Goal: Navigation & Orientation: Go to known website

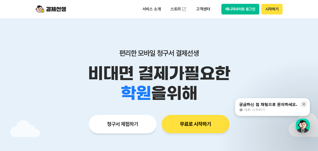
click at [239, 6] on button "매니저사이트 로그인" at bounding box center [241, 9] width 38 height 11
click at [237, 13] on button "매니저사이트 로그인" at bounding box center [241, 9] width 38 height 11
click at [238, 6] on button "매니저사이트 로그인" at bounding box center [241, 9] width 38 height 11
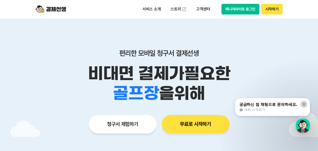
click at [303, 103] on icon at bounding box center [304, 103] width 3 height 3
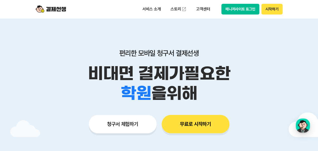
click at [238, 10] on button "매니저사이트 로그인" at bounding box center [241, 9] width 38 height 11
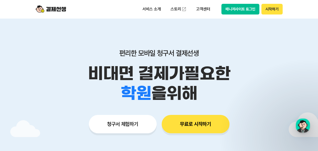
click at [248, 9] on button "매니저사이트 로그인" at bounding box center [241, 9] width 38 height 11
